Goal: Information Seeking & Learning: Learn about a topic

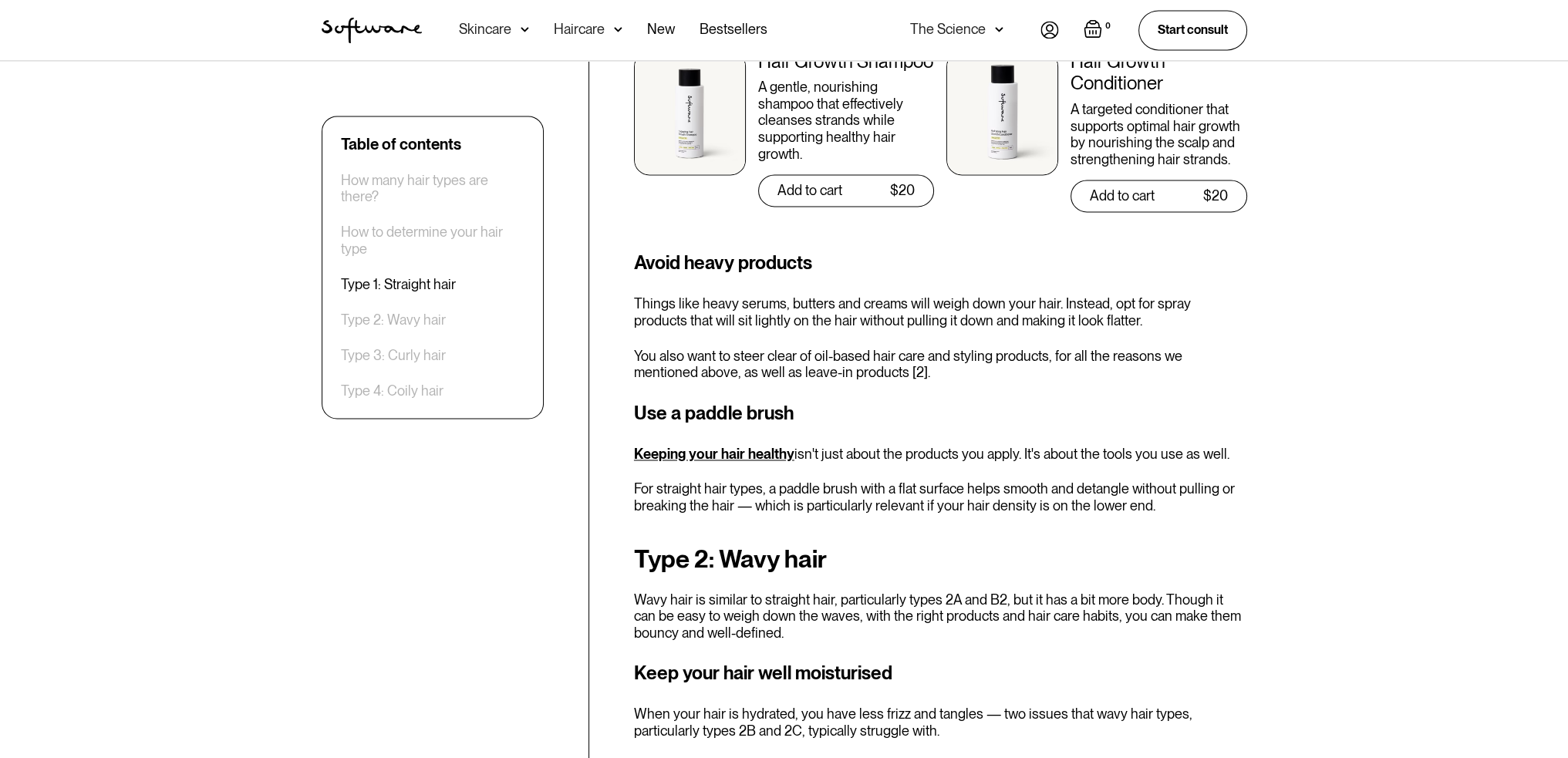
scroll to position [3161, 0]
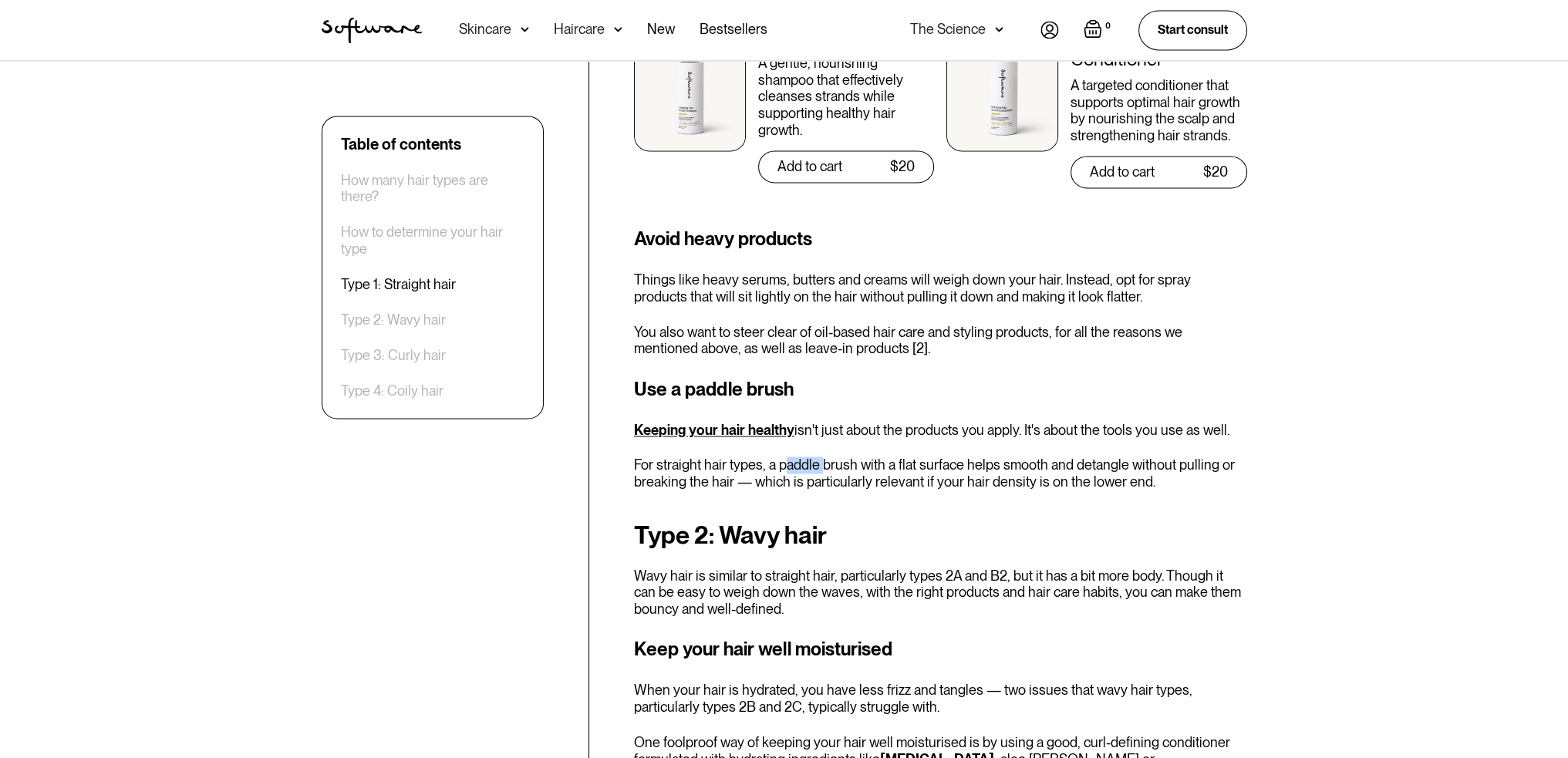
drag, startPoint x: 784, startPoint y: 465, endPoint x: 820, endPoint y: 465, distance: 36.0
click at [820, 465] on p "For straight hair types, a paddle brush with a flat surface helps smooth and de…" at bounding box center [941, 473] width 613 height 33
click at [778, 463] on p "For straight hair types, a paddle brush with a flat surface helps smooth and de…" at bounding box center [941, 473] width 613 height 33
drag, startPoint x: 777, startPoint y: 463, endPoint x: 851, endPoint y: 465, distance: 74.0
click at [851, 465] on p "For straight hair types, a paddle brush with a flat surface helps smooth and de…" at bounding box center [941, 473] width 613 height 33
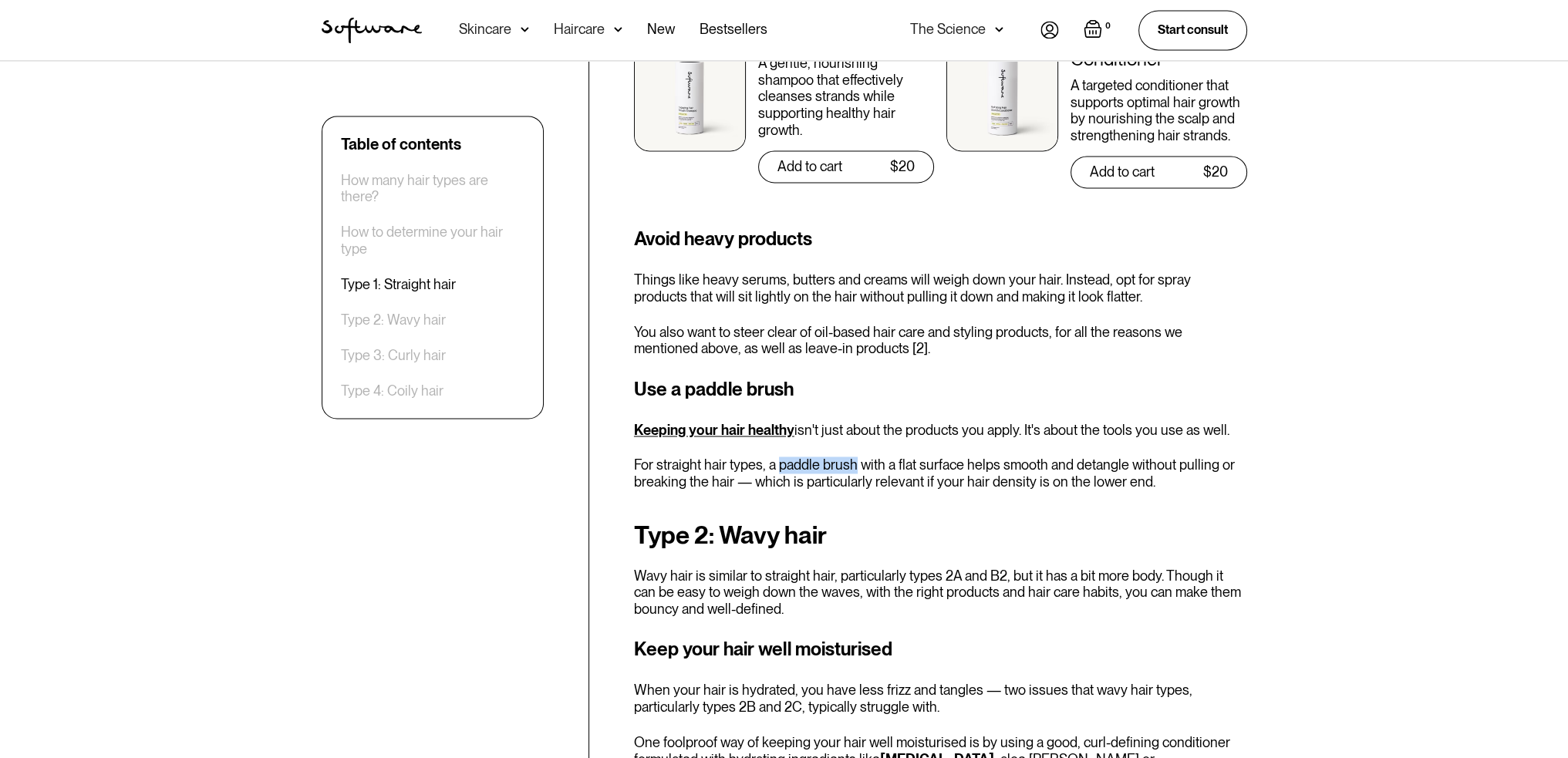
copy p "paddle brush"
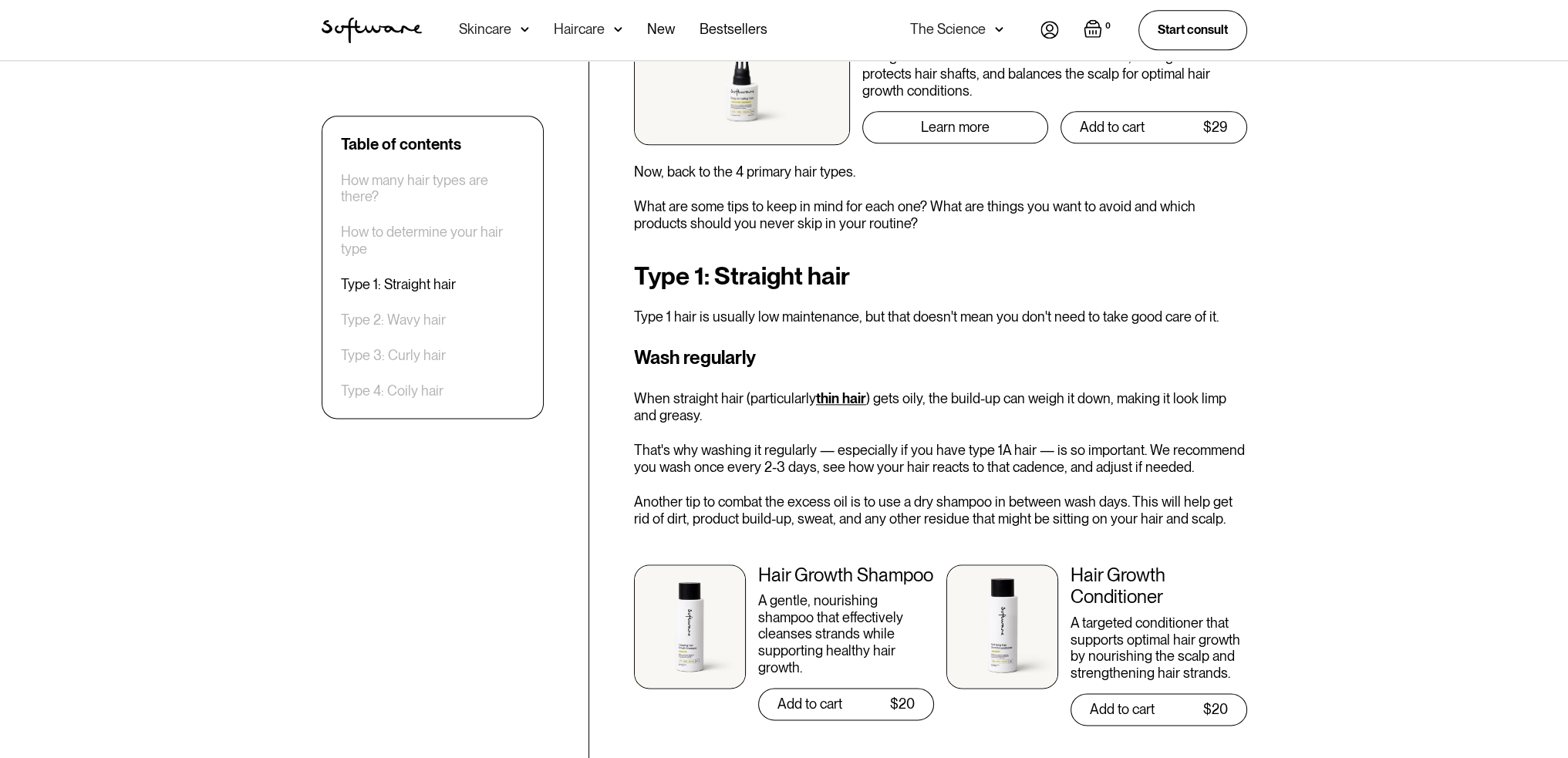
scroll to position [2621, 0]
